Goal: Task Accomplishment & Management: Manage account settings

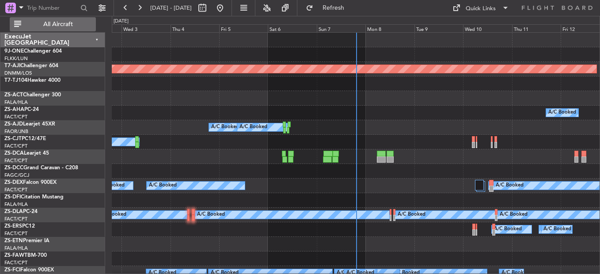
click at [53, 23] on span "All Aircraft" at bounding box center [58, 24] width 70 height 6
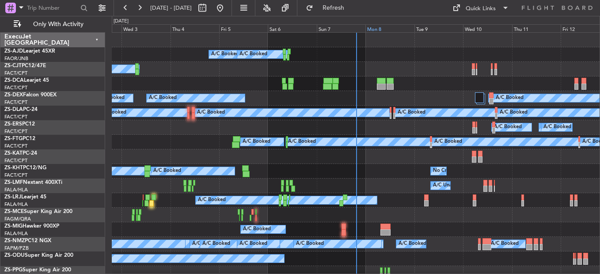
click at [374, 29] on div "Mon 8" at bounding box center [389, 28] width 49 height 8
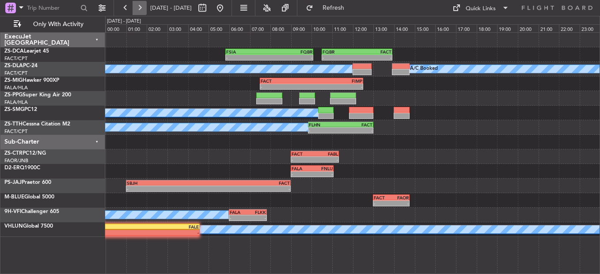
click at [139, 7] on button at bounding box center [140, 8] width 14 height 14
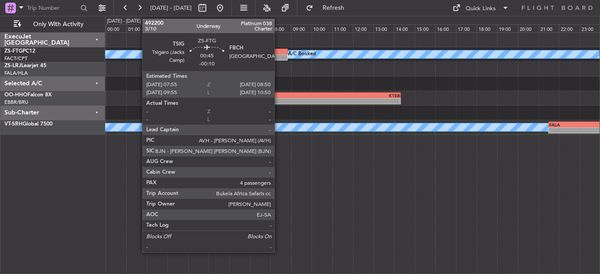
click at [278, 56] on div at bounding box center [277, 57] width 19 height 6
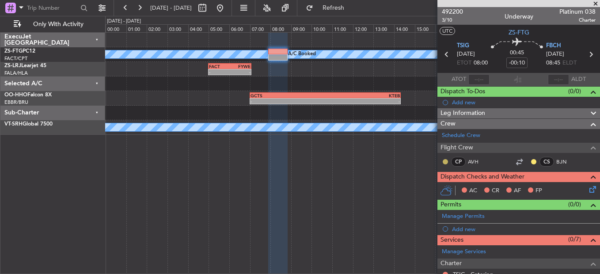
click at [444, 161] on button at bounding box center [445, 161] width 5 height 5
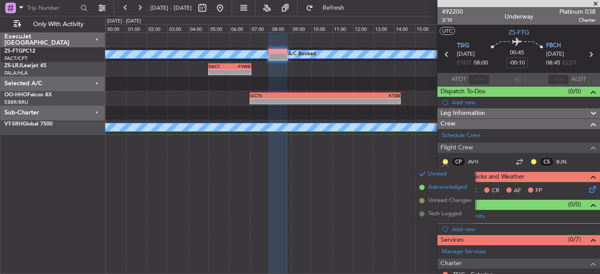
click at [434, 185] on span "Acknowledged" at bounding box center [447, 187] width 39 height 9
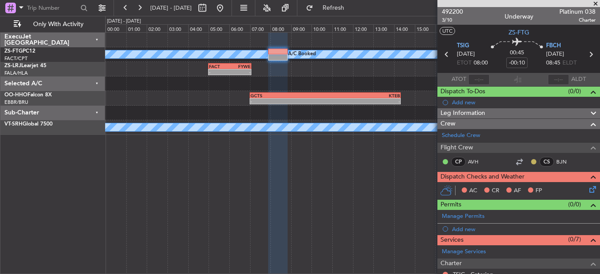
click at [531, 160] on button at bounding box center [533, 161] width 5 height 5
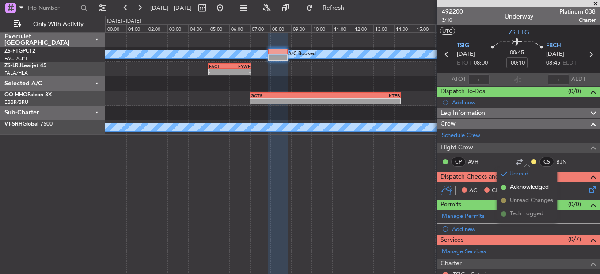
click at [530, 157] on div "CS BJN" at bounding box center [553, 162] width 46 height 10
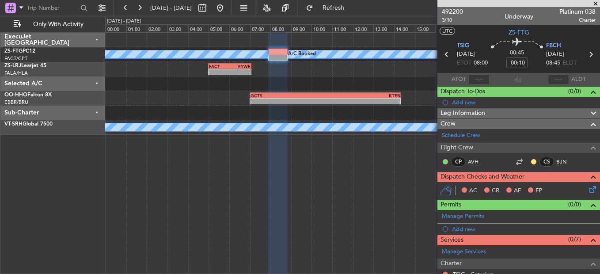
click at [530, 158] on div at bounding box center [533, 161] width 7 height 7
click at [531, 161] on button at bounding box center [533, 161] width 5 height 5
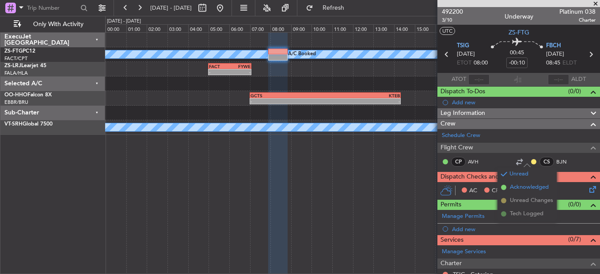
click at [523, 186] on span "Acknowledged" at bounding box center [529, 187] width 39 height 9
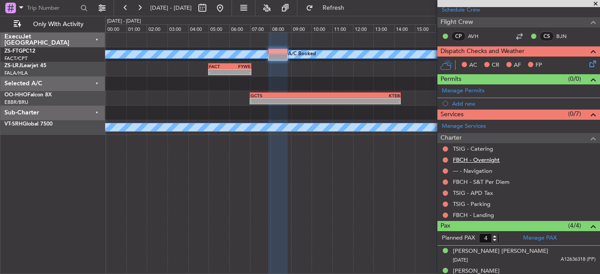
scroll to position [88, 0]
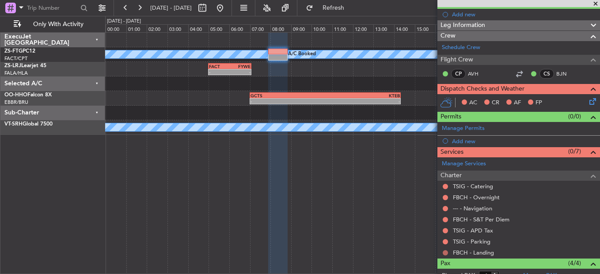
click at [444, 253] on button at bounding box center [445, 252] width 5 height 5
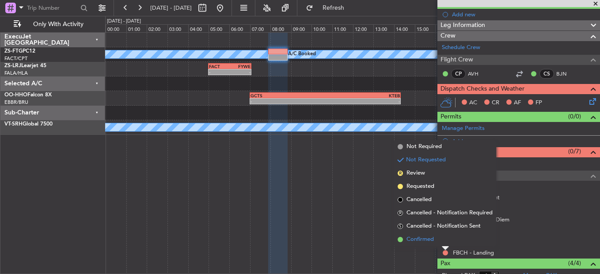
click at [443, 242] on li "Confirmed" at bounding box center [445, 239] width 102 height 13
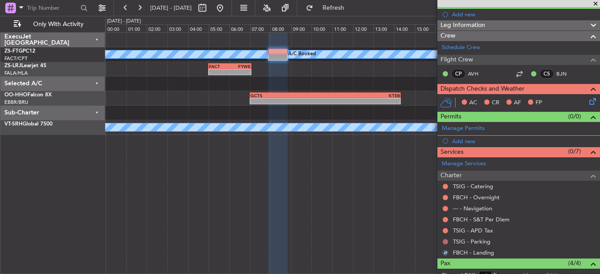
click at [445, 239] on button at bounding box center [445, 241] width 5 height 5
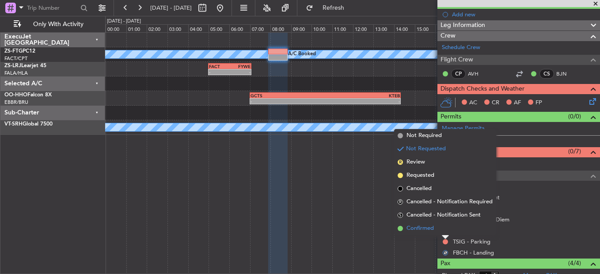
click at [445, 231] on li "Confirmed" at bounding box center [445, 228] width 102 height 13
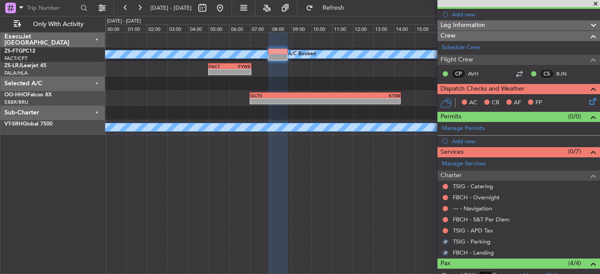
click at [445, 231] on button at bounding box center [445, 230] width 5 height 5
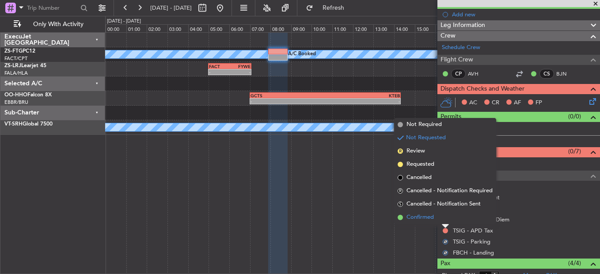
click at [444, 221] on li "Confirmed" at bounding box center [445, 217] width 102 height 13
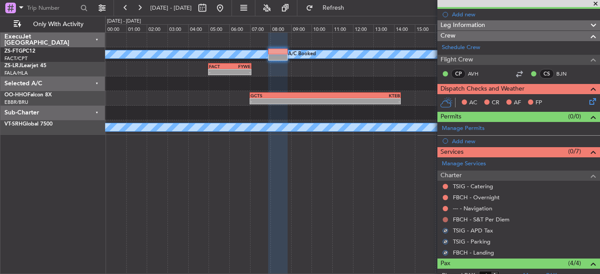
click at [445, 217] on button at bounding box center [445, 219] width 5 height 5
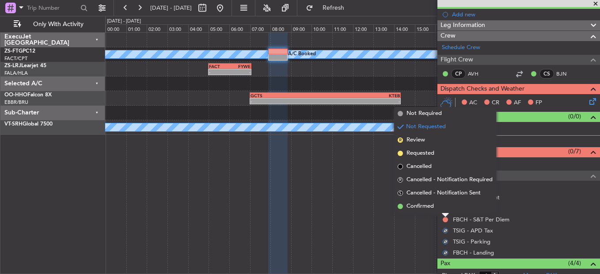
click at [443, 207] on li "Confirmed" at bounding box center [445, 206] width 102 height 13
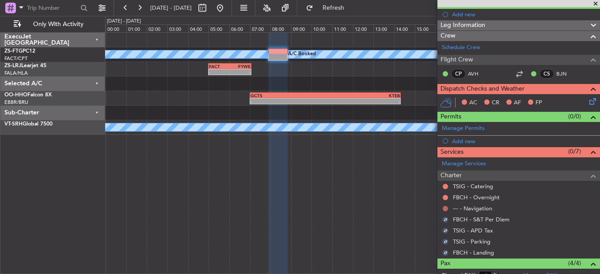
click at [444, 207] on button at bounding box center [445, 208] width 5 height 5
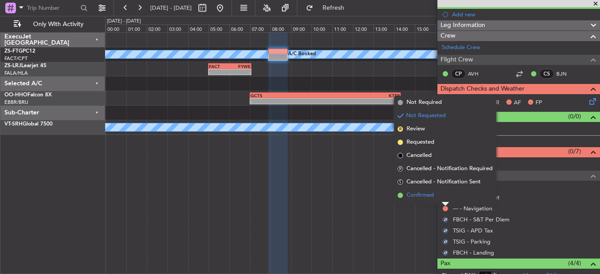
click at [444, 196] on li "Confirmed" at bounding box center [445, 195] width 102 height 13
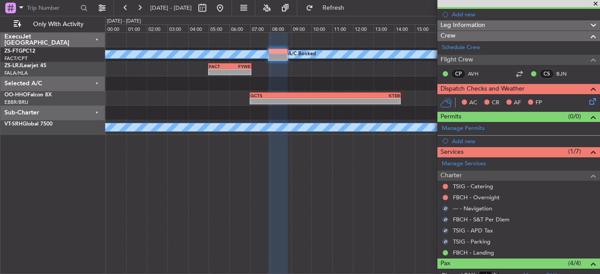
click at [444, 196] on button at bounding box center [445, 197] width 5 height 5
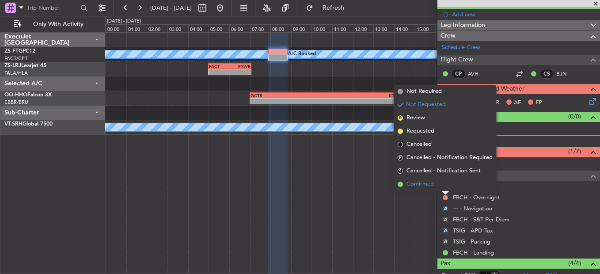
click at [444, 186] on li "Confirmed" at bounding box center [445, 184] width 102 height 13
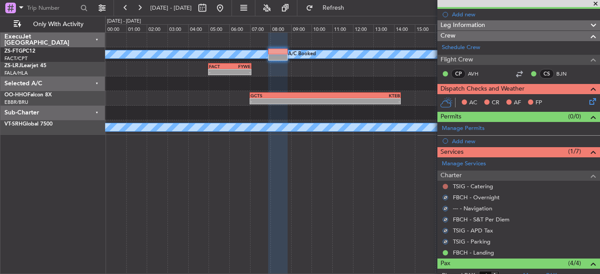
click at [444, 184] on button at bounding box center [445, 186] width 5 height 5
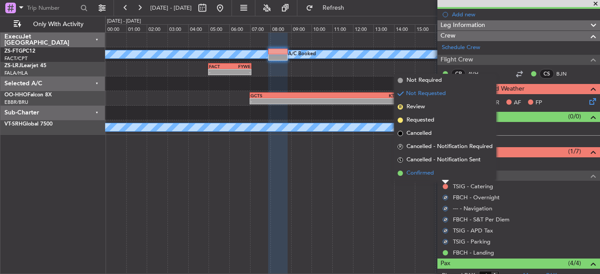
click at [442, 167] on ul "Not Required Not Requested R Review Requested Cancelled R Cancelled - Notificat…" at bounding box center [445, 127] width 102 height 106
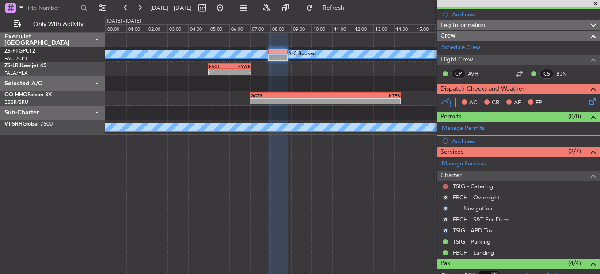
click at [444, 184] on button at bounding box center [445, 186] width 5 height 5
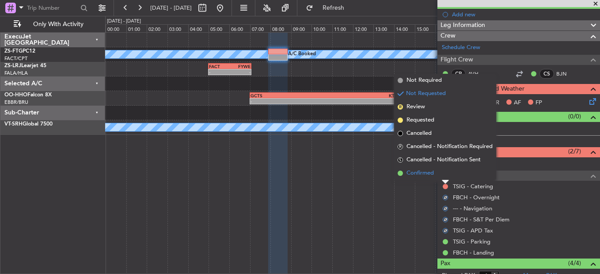
click at [445, 173] on li "Confirmed" at bounding box center [445, 173] width 102 height 13
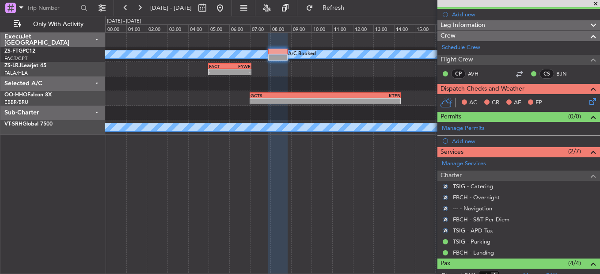
click at [588, 99] on icon at bounding box center [591, 99] width 7 height 7
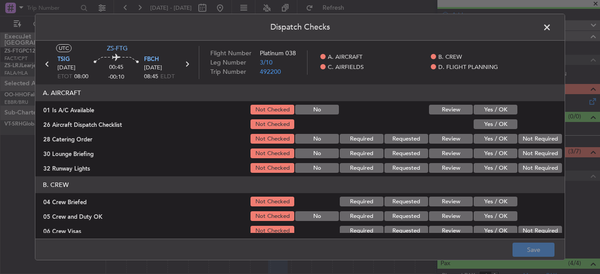
click at [480, 110] on button "Yes / OK" at bounding box center [496, 110] width 44 height 10
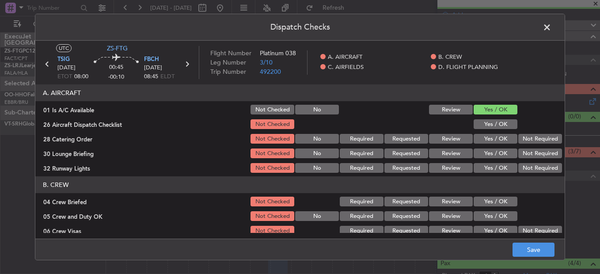
click at [482, 120] on button "Yes / OK" at bounding box center [496, 124] width 44 height 10
click at [524, 133] on div "Not Required" at bounding box center [539, 139] width 45 height 12
click at [542, 145] on div "Not Required" at bounding box center [539, 139] width 45 height 12
drag, startPoint x: 537, startPoint y: 141, endPoint x: 535, endPoint y: 155, distance: 13.8
click at [537, 141] on button "Not Required" at bounding box center [540, 139] width 44 height 10
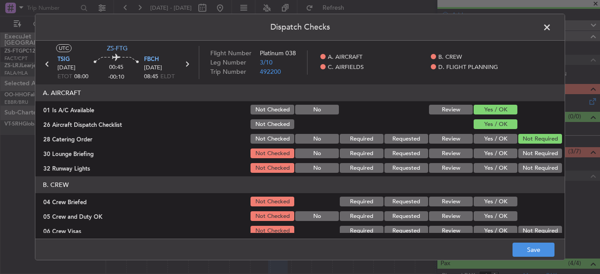
click at [535, 156] on button "Not Required" at bounding box center [540, 153] width 44 height 10
click at [532, 159] on div "Not Required" at bounding box center [539, 153] width 45 height 12
click at [523, 168] on button "Not Required" at bounding box center [540, 168] width 44 height 10
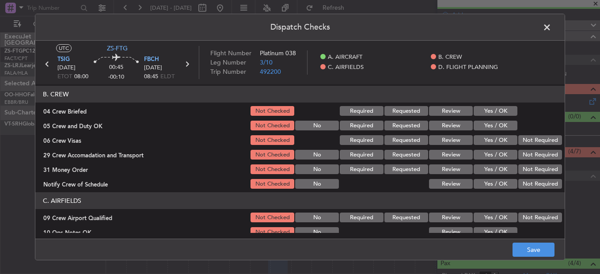
scroll to position [88, 0]
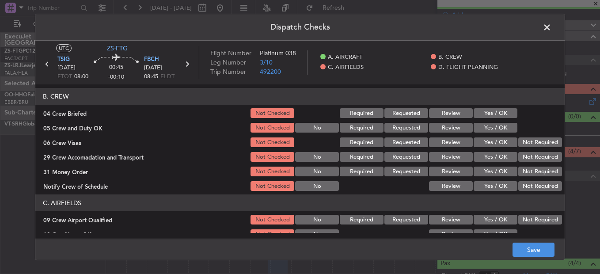
click at [489, 112] on button "Yes / OK" at bounding box center [496, 113] width 44 height 10
click at [489, 116] on button "Yes / OK" at bounding box center [496, 113] width 44 height 10
click at [489, 132] on button "Yes / OK" at bounding box center [496, 128] width 44 height 10
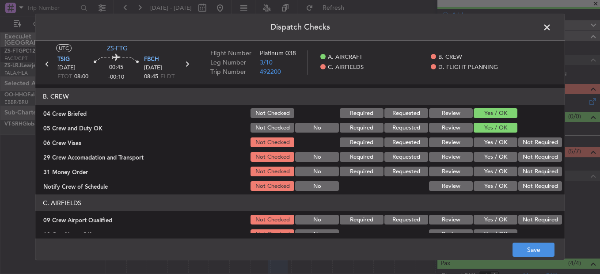
drag, startPoint x: 520, startPoint y: 139, endPoint x: 520, endPoint y: 147, distance: 8.0
click at [520, 143] on button "Not Required" at bounding box center [540, 142] width 44 height 10
drag, startPoint x: 520, startPoint y: 147, endPoint x: 520, endPoint y: 156, distance: 8.4
click at [520, 148] on div "Not Required" at bounding box center [539, 142] width 45 height 12
click at [520, 156] on button "Not Required" at bounding box center [540, 157] width 44 height 10
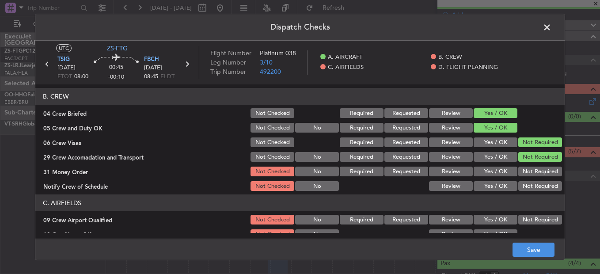
click at [520, 156] on button "Not Required" at bounding box center [540, 157] width 44 height 10
click at [516, 167] on section "B. CREW 04 Crew Briefed Not Checked Required Requested Review Yes / OK 05 Crew …" at bounding box center [299, 140] width 529 height 104
click at [518, 176] on button "Not Required" at bounding box center [540, 172] width 44 height 10
click at [521, 187] on button "Not Required" at bounding box center [540, 186] width 44 height 10
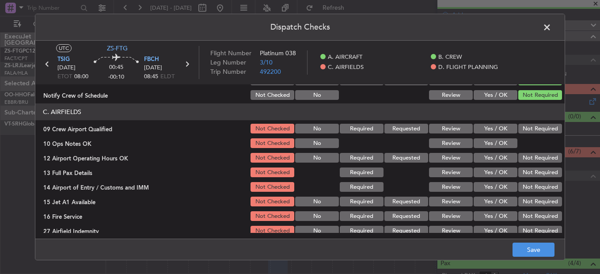
scroll to position [177, 0]
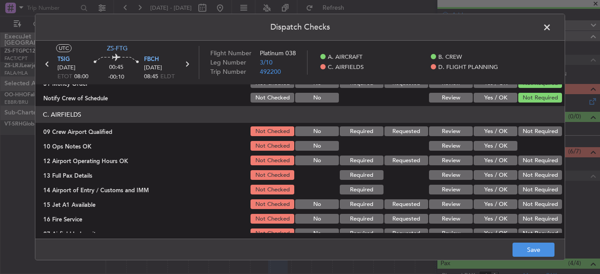
drag, startPoint x: 523, startPoint y: 130, endPoint x: 512, endPoint y: 140, distance: 15.3
click at [522, 132] on button "Not Required" at bounding box center [540, 131] width 44 height 10
click at [507, 140] on div "Yes / OK" at bounding box center [494, 146] width 45 height 12
click at [504, 146] on button "Yes / OK" at bounding box center [496, 146] width 44 height 10
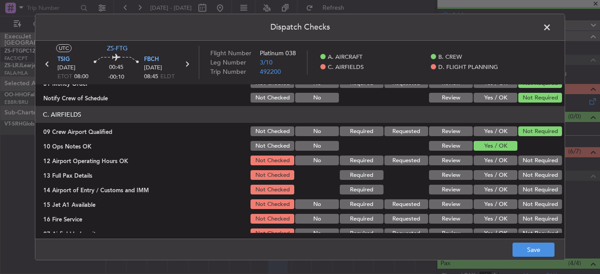
drag, startPoint x: 503, startPoint y: 156, endPoint x: 506, endPoint y: 162, distance: 6.7
click at [502, 159] on div "Yes / OK" at bounding box center [494, 160] width 45 height 12
click at [520, 162] on button "Not Required" at bounding box center [540, 161] width 44 height 10
click at [522, 185] on div "Not Required" at bounding box center [539, 189] width 45 height 12
click at [521, 177] on button "Not Required" at bounding box center [540, 175] width 44 height 10
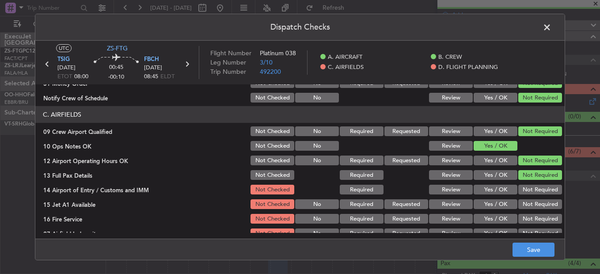
click at [523, 188] on button "Not Required" at bounding box center [540, 190] width 44 height 10
drag, startPoint x: 524, startPoint y: 195, endPoint x: 525, endPoint y: 203, distance: 8.0
click at [524, 196] on section "C. AIRFIELDS 09 Crew Airport Qualified Not Checked No Required Requested Review…" at bounding box center [299, 172] width 529 height 133
drag, startPoint x: 525, startPoint y: 203, endPoint x: 526, endPoint y: 209, distance: 5.4
click at [525, 204] on button "Not Required" at bounding box center [540, 204] width 44 height 10
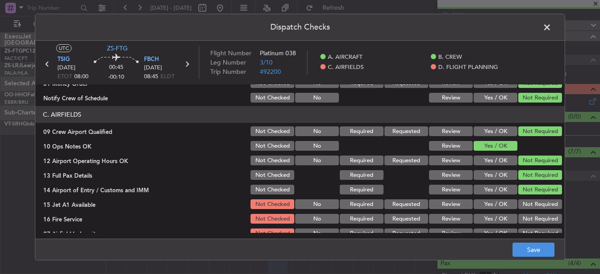
click at [526, 209] on button "Not Required" at bounding box center [540, 204] width 44 height 10
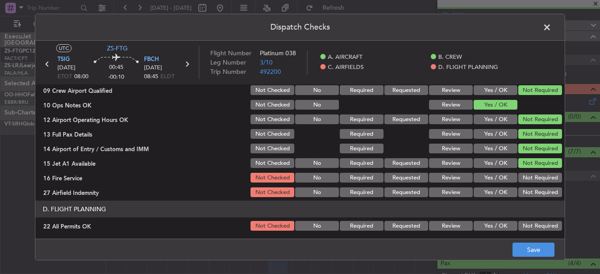
scroll to position [248, 0]
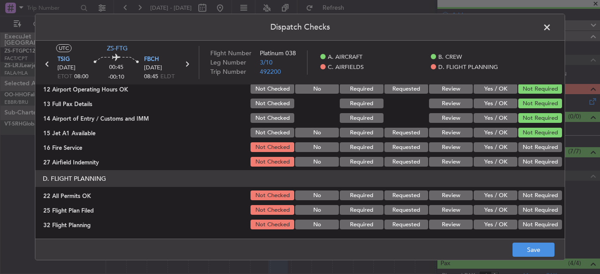
click at [530, 143] on div "Not Required" at bounding box center [539, 147] width 45 height 12
click at [529, 151] on button "Not Required" at bounding box center [540, 147] width 44 height 10
click at [526, 166] on button "Not Required" at bounding box center [540, 162] width 44 height 10
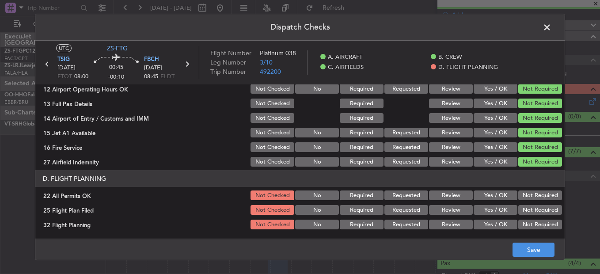
click at [531, 199] on button "Not Required" at bounding box center [540, 195] width 44 height 10
click at [531, 190] on div "Not Required" at bounding box center [539, 195] width 45 height 12
click at [491, 214] on button "Yes / OK" at bounding box center [496, 210] width 44 height 10
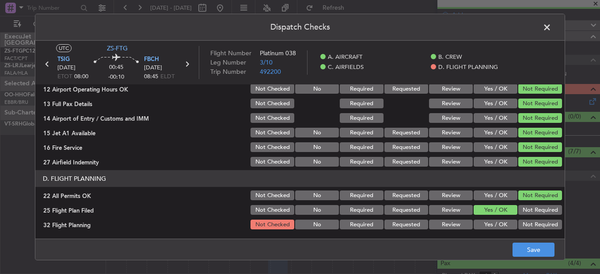
click at [493, 223] on button "Yes / OK" at bounding box center [496, 225] width 44 height 10
click at [512, 240] on footer "Save" at bounding box center [299, 249] width 529 height 21
click at [521, 243] on button "Save" at bounding box center [533, 250] width 42 height 14
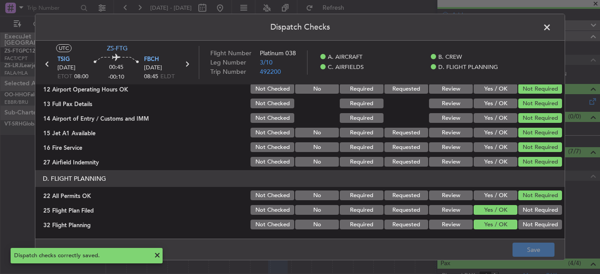
click at [551, 25] on span at bounding box center [551, 30] width 0 height 18
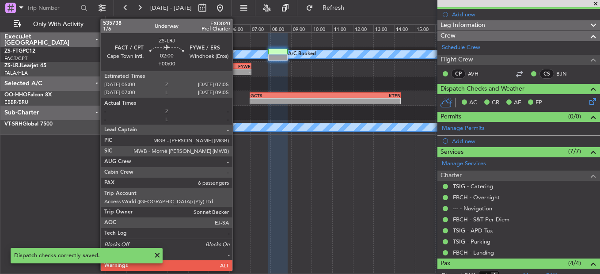
click at [236, 72] on div "-" at bounding box center [240, 71] width 21 height 5
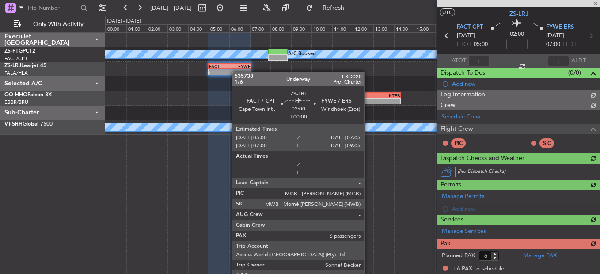
scroll to position [88, 0]
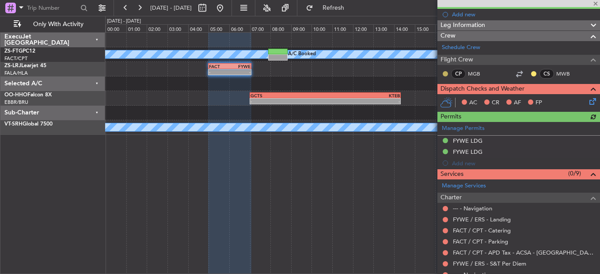
click at [446, 74] on button at bounding box center [445, 73] width 5 height 5
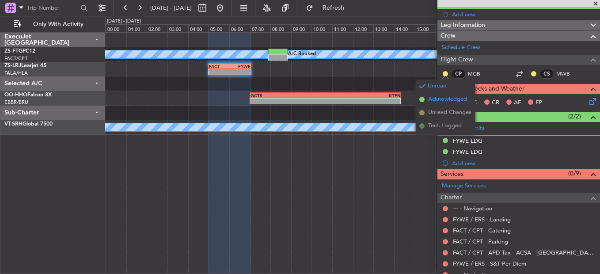
click at [433, 100] on span "Acknowledged" at bounding box center [447, 99] width 39 height 9
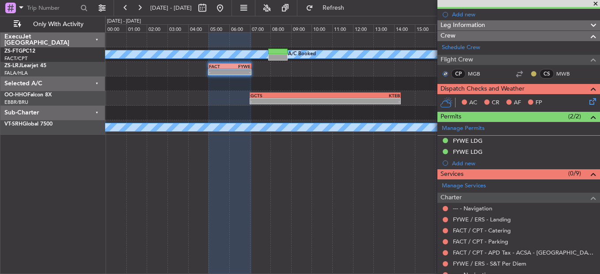
click at [530, 72] on div at bounding box center [533, 73] width 7 height 7
click at [531, 72] on button at bounding box center [533, 73] width 5 height 5
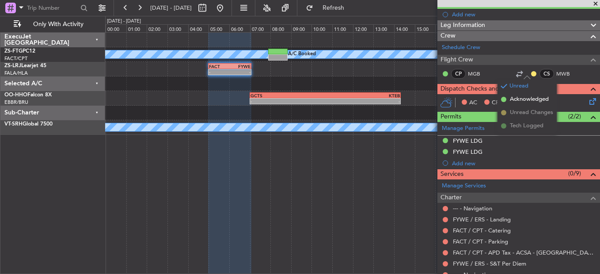
click at [526, 98] on span "Acknowledged" at bounding box center [529, 99] width 39 height 9
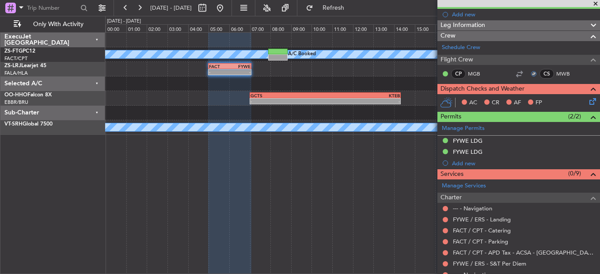
click at [588, 102] on icon at bounding box center [591, 99] width 7 height 7
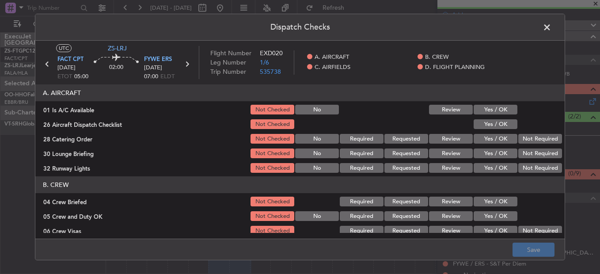
drag, startPoint x: 509, startPoint y: 108, endPoint x: 507, endPoint y: 115, distance: 7.4
click at [509, 109] on button "Yes / OK" at bounding box center [496, 110] width 44 height 10
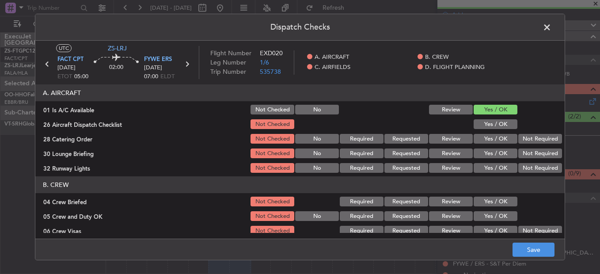
drag, startPoint x: 499, startPoint y: 125, endPoint x: 503, endPoint y: 127, distance: 4.9
click at [499, 125] on button "Yes / OK" at bounding box center [496, 124] width 44 height 10
click at [517, 134] on div "Not Required" at bounding box center [539, 139] width 45 height 12
click at [520, 142] on button "Not Required" at bounding box center [540, 139] width 44 height 10
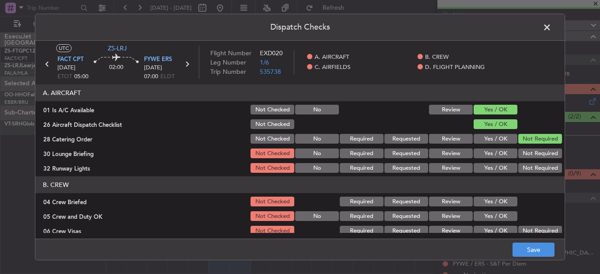
click at [520, 144] on div "Not Required" at bounding box center [539, 139] width 45 height 12
click at [519, 153] on button "Not Required" at bounding box center [540, 153] width 44 height 10
click at [518, 158] on button "Not Required" at bounding box center [540, 153] width 44 height 10
click at [519, 176] on article "A. AIRCRAFT 01 Is A/C Available Not Checked No Review Yes / OK 26 Aircraft Disp…" at bounding box center [299, 158] width 529 height 148
click at [519, 163] on button "Not Required" at bounding box center [540, 168] width 44 height 10
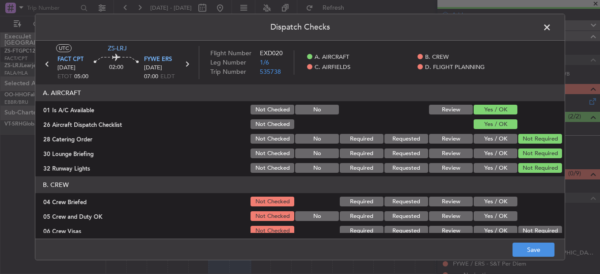
click at [502, 199] on button "Yes / OK" at bounding box center [496, 202] width 44 height 10
click at [502, 216] on button "Yes / OK" at bounding box center [496, 216] width 44 height 10
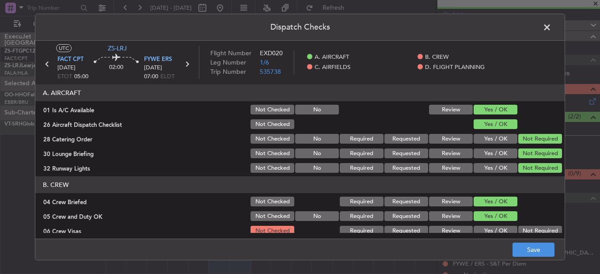
scroll to position [88, 0]
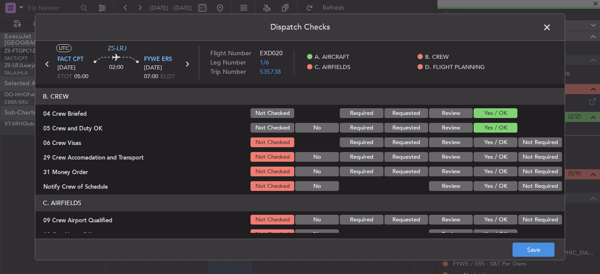
click at [527, 137] on div "Not Required" at bounding box center [539, 142] width 45 height 12
drag, startPoint x: 527, startPoint y: 144, endPoint x: 527, endPoint y: 152, distance: 8.0
click at [527, 145] on button "Not Required" at bounding box center [540, 142] width 44 height 10
click at [527, 152] on button "Not Required" at bounding box center [540, 157] width 44 height 10
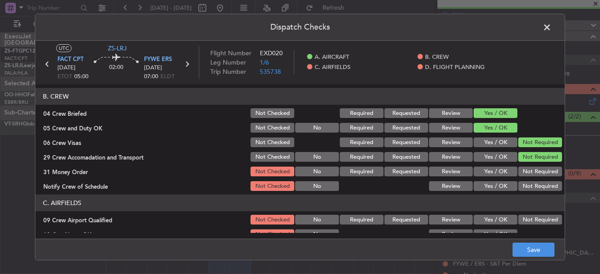
click at [527, 160] on button "Not Required" at bounding box center [540, 157] width 44 height 10
drag, startPoint x: 526, startPoint y: 166, endPoint x: 524, endPoint y: 171, distance: 5.2
click at [524, 171] on div "Not Required" at bounding box center [539, 171] width 45 height 12
click at [524, 177] on div "Not Required" at bounding box center [539, 171] width 45 height 12
click at [525, 186] on button "Not Required" at bounding box center [540, 186] width 44 height 10
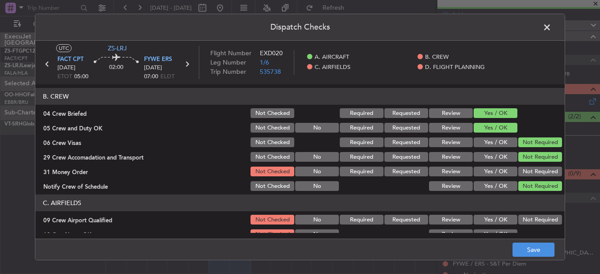
click at [526, 175] on button "Not Required" at bounding box center [540, 172] width 44 height 10
click at [528, 213] on section "C. AIRFIELDS 09 Crew Airport Qualified Not Checked No Required Requested Review…" at bounding box center [299, 260] width 529 height 133
click at [527, 216] on button "Not Required" at bounding box center [540, 220] width 44 height 10
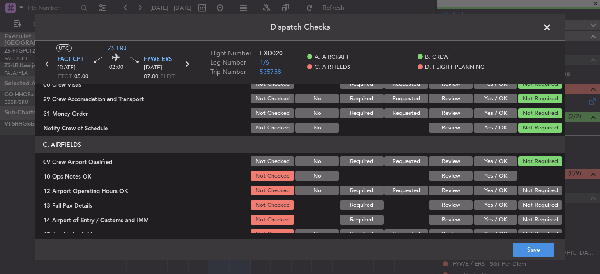
scroll to position [177, 0]
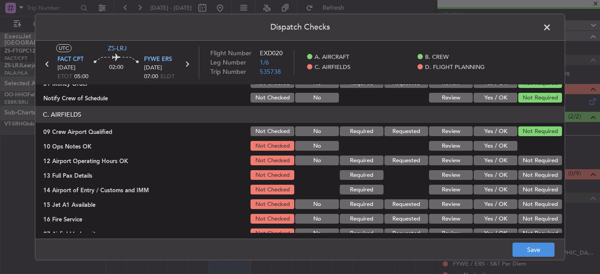
click at [494, 144] on button "Yes / OK" at bounding box center [496, 146] width 44 height 10
click at [531, 156] on button "Not Required" at bounding box center [540, 161] width 44 height 10
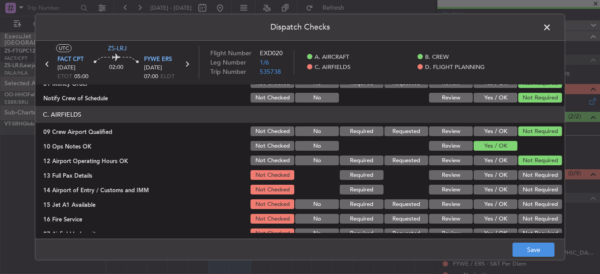
click at [532, 173] on button "Not Required" at bounding box center [540, 175] width 44 height 10
click at [532, 180] on button "Not Required" at bounding box center [540, 175] width 44 height 10
click at [531, 188] on button "Not Required" at bounding box center [540, 190] width 44 height 10
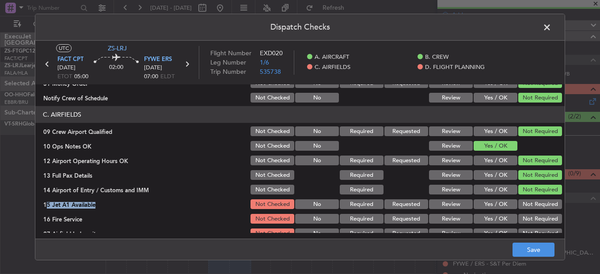
drag, startPoint x: 532, startPoint y: 197, endPoint x: 535, endPoint y: 209, distance: 11.8
click at [532, 201] on section "C. AIRFIELDS 09 Crew Airport Qualified Not Checked No Required Requested Review…" at bounding box center [299, 172] width 529 height 133
click at [535, 209] on button "Not Required" at bounding box center [540, 204] width 44 height 10
click at [535, 215] on div "Not Required" at bounding box center [539, 219] width 45 height 12
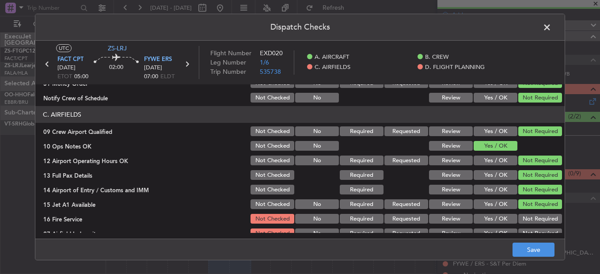
click at [537, 220] on button "Not Required" at bounding box center [540, 219] width 44 height 10
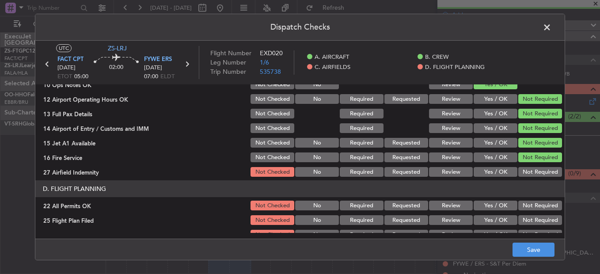
scroll to position [248, 0]
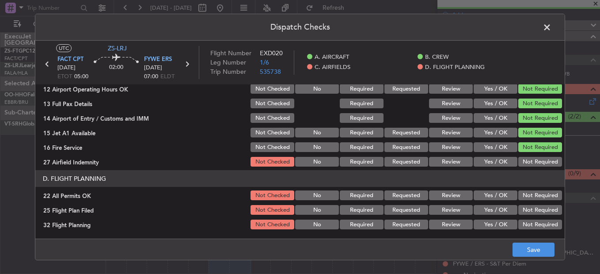
click at [532, 162] on button "Not Required" at bounding box center [540, 162] width 44 height 10
click at [531, 197] on button "Not Required" at bounding box center [540, 195] width 44 height 10
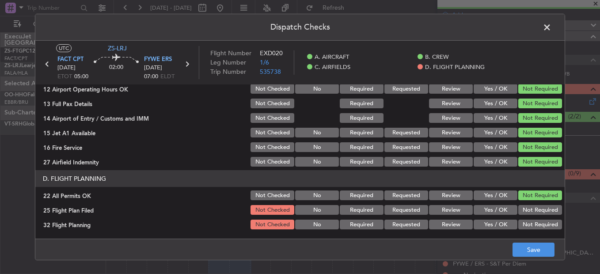
click at [486, 214] on button "Yes / OK" at bounding box center [496, 210] width 44 height 10
click at [487, 224] on button "Yes / OK" at bounding box center [496, 225] width 44 height 10
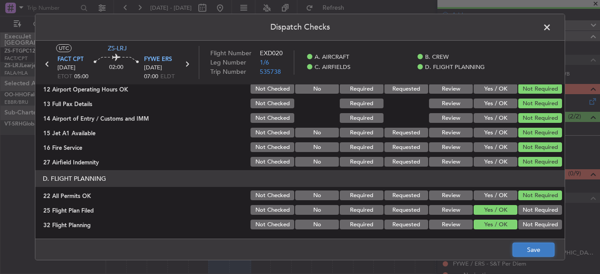
click at [517, 244] on button "Save" at bounding box center [533, 250] width 42 height 14
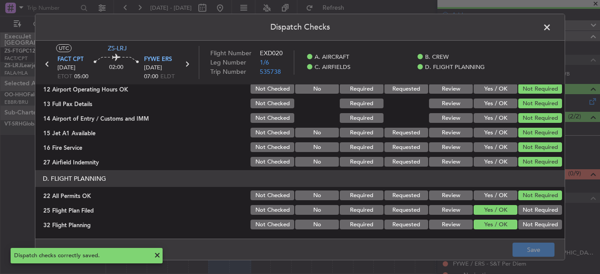
click at [551, 26] on span at bounding box center [551, 30] width 0 height 18
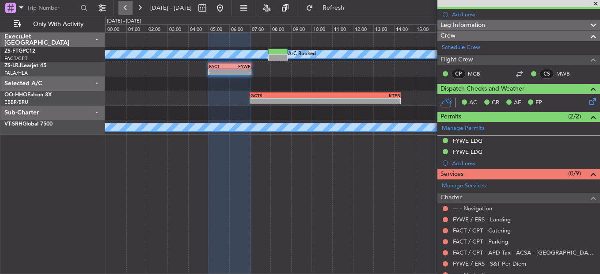
click at [125, 10] on button at bounding box center [125, 8] width 14 height 14
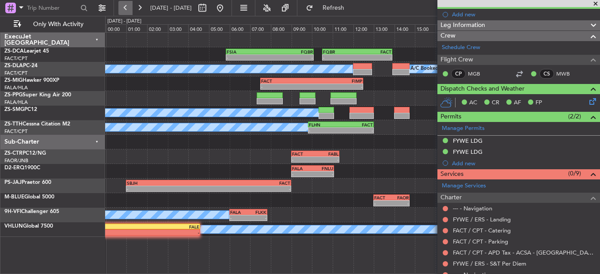
click at [120, 7] on button at bounding box center [125, 8] width 14 height 14
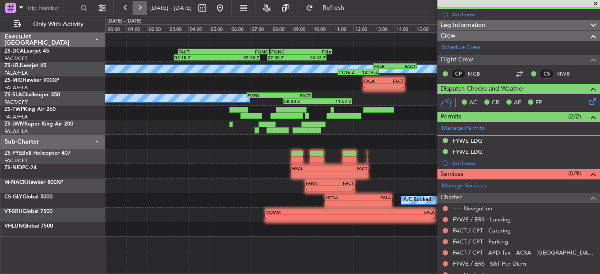
click at [140, 7] on button at bounding box center [140, 8] width 14 height 14
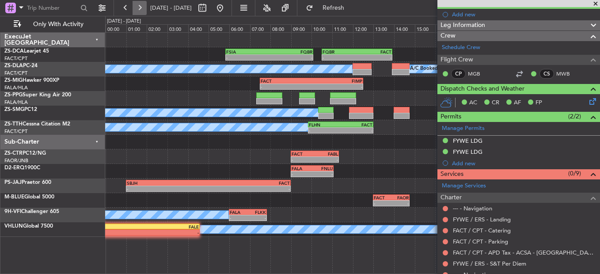
click at [145, 14] on button at bounding box center [140, 8] width 14 height 14
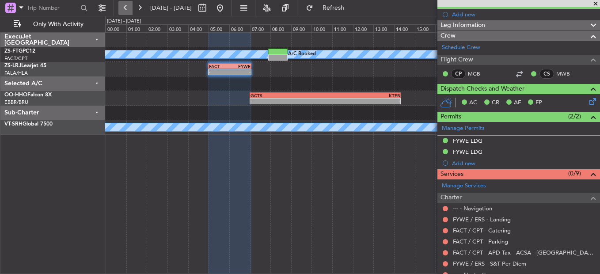
click at [127, 3] on button at bounding box center [125, 8] width 14 height 14
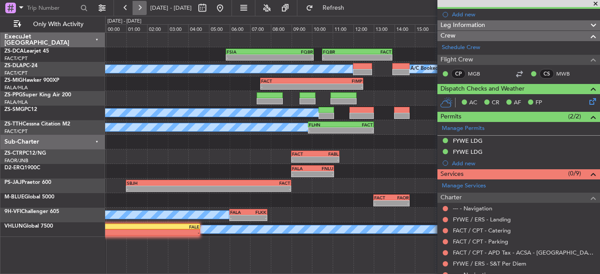
click at [139, 4] on button at bounding box center [140, 8] width 14 height 14
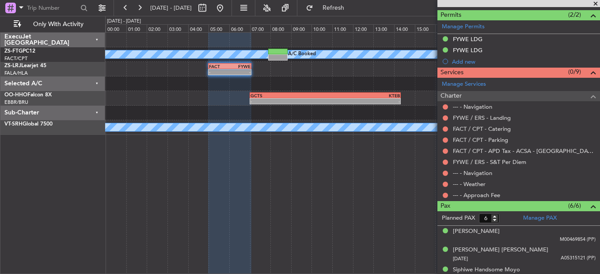
scroll to position [220, 0]
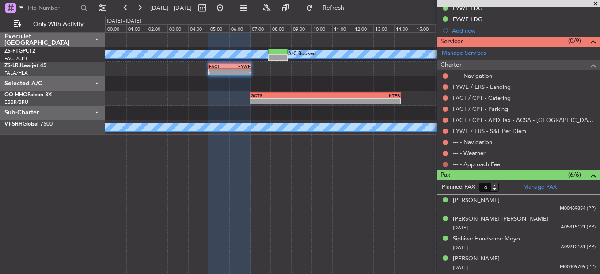
click at [443, 163] on button at bounding box center [445, 164] width 5 height 5
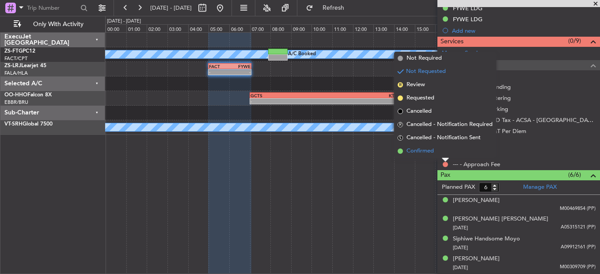
click at [442, 154] on li "Confirmed" at bounding box center [445, 150] width 102 height 13
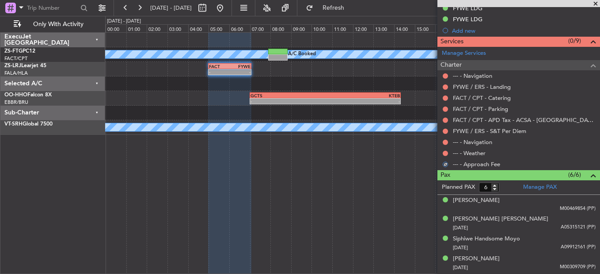
click at [442, 154] on div at bounding box center [445, 153] width 7 height 7
click at [446, 152] on button at bounding box center [445, 153] width 5 height 5
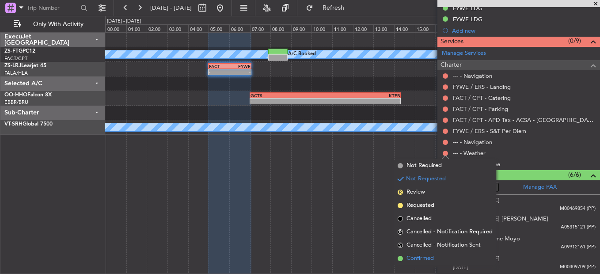
click at [414, 255] on span "Confirmed" at bounding box center [419, 258] width 27 height 9
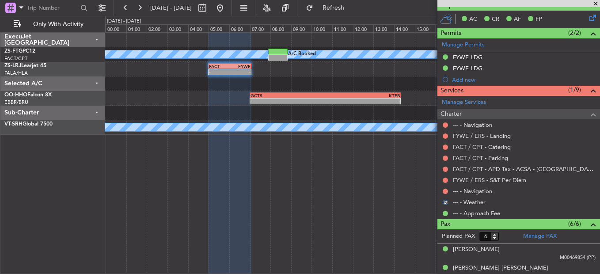
scroll to position [176, 0]
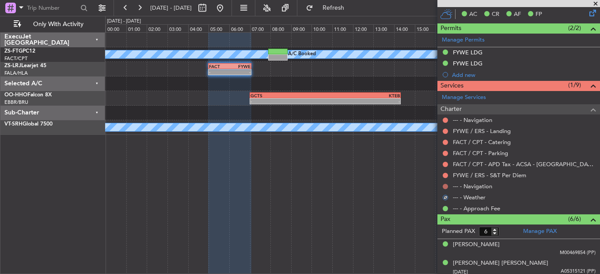
click at [444, 185] on button at bounding box center [445, 186] width 5 height 5
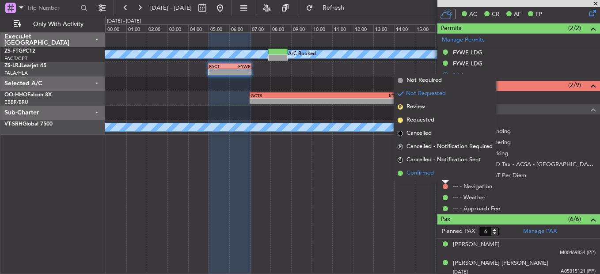
click at [445, 171] on li "Confirmed" at bounding box center [445, 173] width 102 height 13
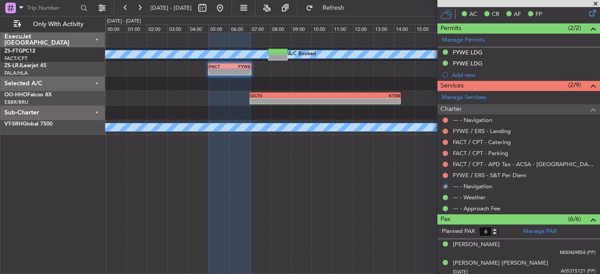
click at [442, 176] on div at bounding box center [445, 175] width 7 height 7
click at [447, 174] on button at bounding box center [445, 175] width 5 height 5
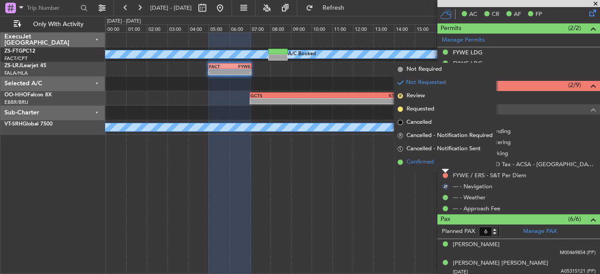
click at [445, 164] on li "Confirmed" at bounding box center [445, 162] width 102 height 13
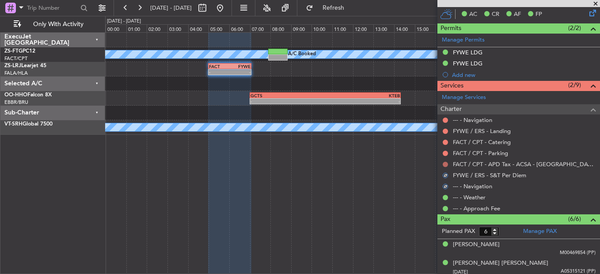
click at [445, 164] on button at bounding box center [445, 164] width 5 height 5
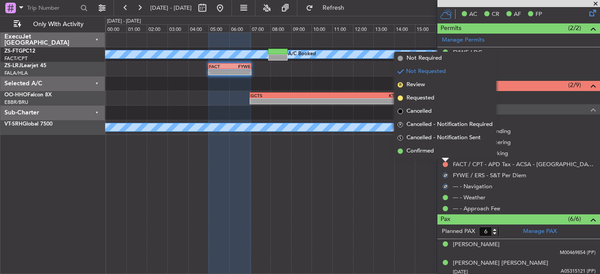
click at [445, 150] on li "Confirmed" at bounding box center [445, 150] width 102 height 13
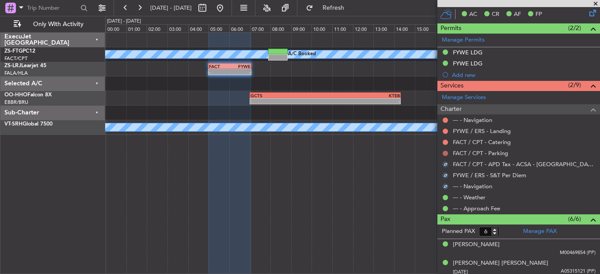
click at [445, 151] on button at bounding box center [445, 153] width 5 height 5
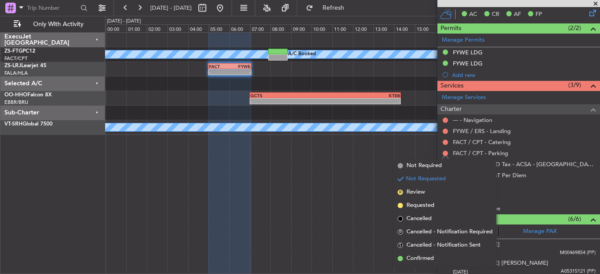
click at [415, 253] on li "Confirmed" at bounding box center [445, 258] width 102 height 13
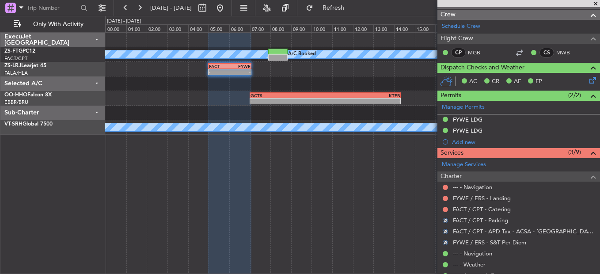
scroll to position [88, 0]
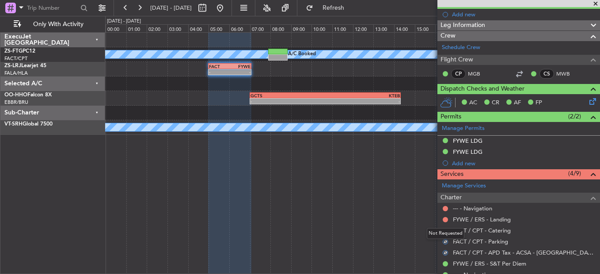
click at [444, 230] on div "Not Requested" at bounding box center [446, 233] width 38 height 11
click at [443, 229] on button at bounding box center [445, 230] width 5 height 5
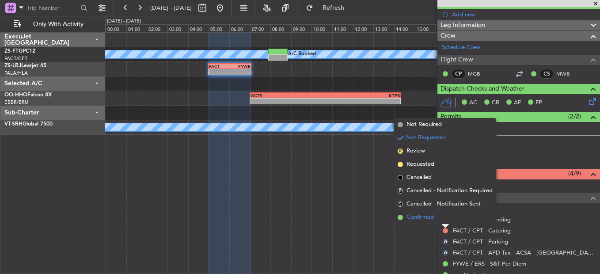
click at [444, 218] on li "Confirmed" at bounding box center [445, 217] width 102 height 13
click at [444, 218] on button at bounding box center [445, 219] width 5 height 5
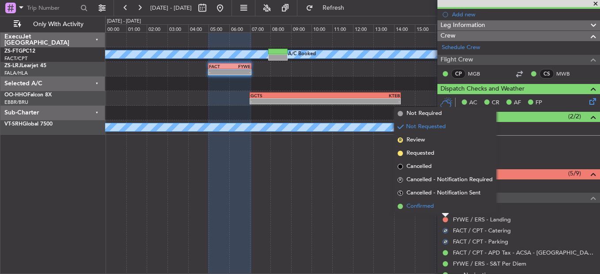
click at [444, 207] on li "Confirmed" at bounding box center [445, 206] width 102 height 13
click at [444, 207] on button at bounding box center [445, 208] width 5 height 5
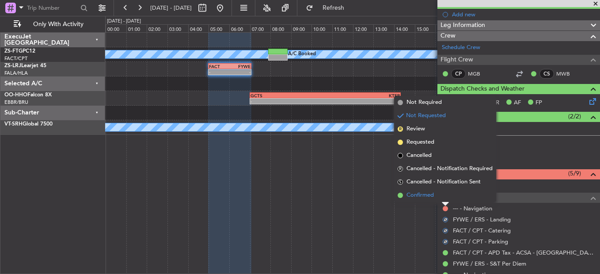
click at [446, 198] on li "Confirmed" at bounding box center [445, 195] width 102 height 13
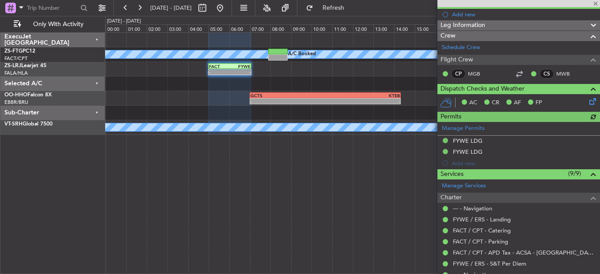
scroll to position [258, 0]
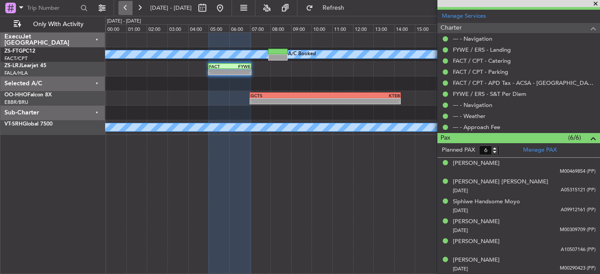
click at [122, 6] on button at bounding box center [125, 8] width 14 height 14
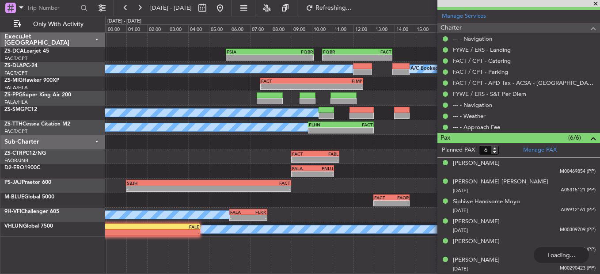
click at [593, 3] on div at bounding box center [518, 3] width 163 height 7
click at [597, 4] on div at bounding box center [518, 3] width 163 height 7
click at [596, 4] on span at bounding box center [595, 4] width 9 height 8
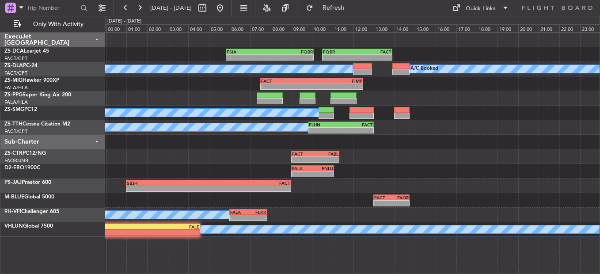
type input "0"
click at [144, 13] on button at bounding box center [140, 8] width 14 height 14
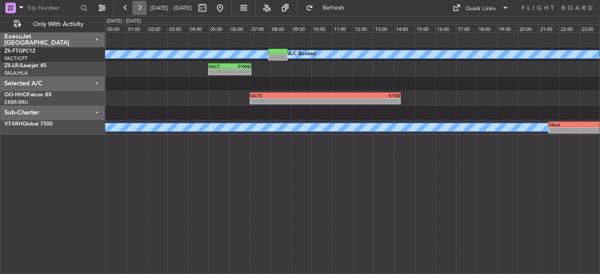
click at [140, 12] on button at bounding box center [140, 8] width 14 height 14
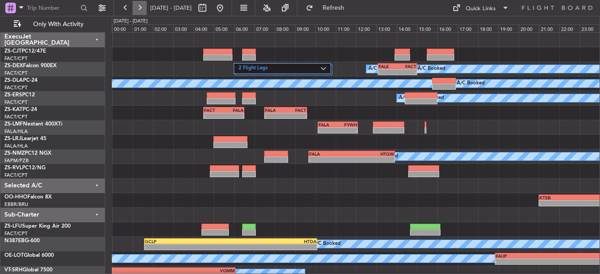
click at [140, 12] on button at bounding box center [140, 8] width 14 height 14
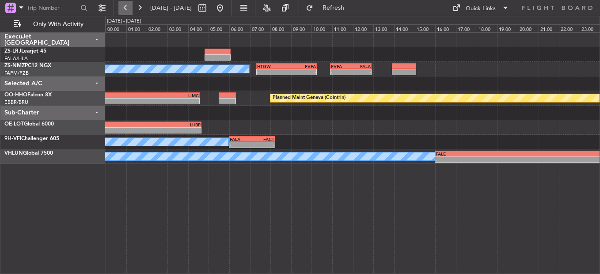
click at [125, 11] on button at bounding box center [125, 8] width 14 height 14
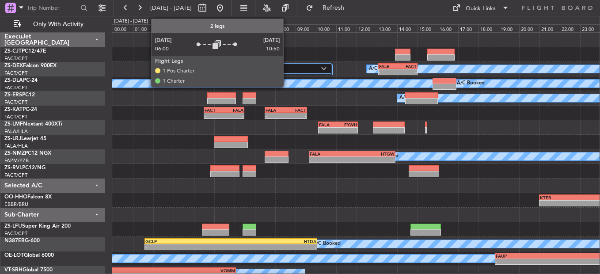
click at [287, 68] on label "2 Flight Legs" at bounding box center [280, 69] width 82 height 8
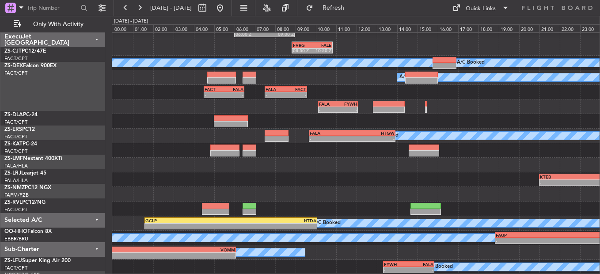
scroll to position [55, 0]
